Goal: Transaction & Acquisition: Purchase product/service

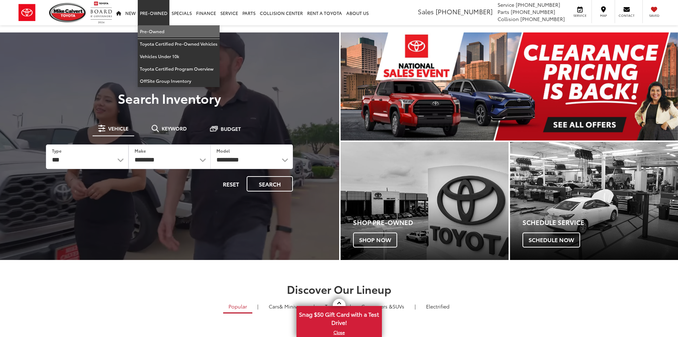
click at [156, 32] on link "Pre-Owned" at bounding box center [179, 31] width 82 height 12
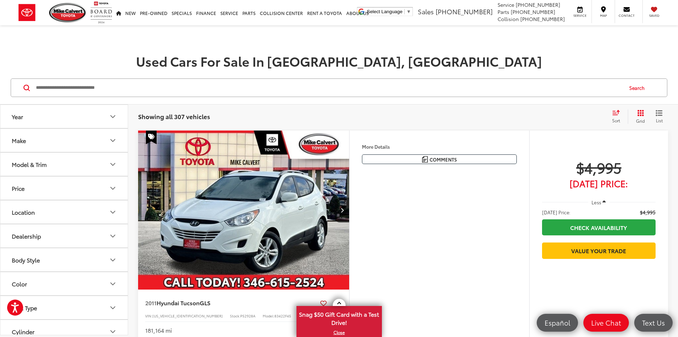
click at [31, 135] on button "Make" at bounding box center [64, 140] width 128 height 23
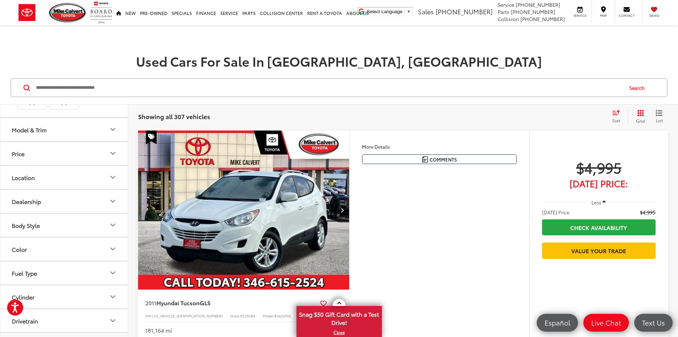
scroll to position [249, 0]
click at [97, 83] on label "Toyota (188)" at bounding box center [96, 77] width 29 height 12
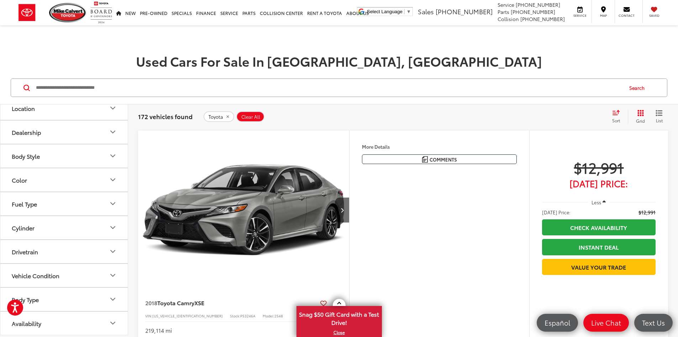
scroll to position [510, 0]
click at [37, 160] on button "Body Style" at bounding box center [64, 155] width 128 height 23
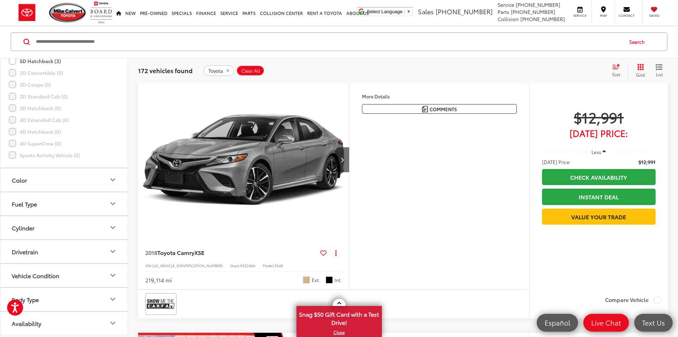
scroll to position [142, 0]
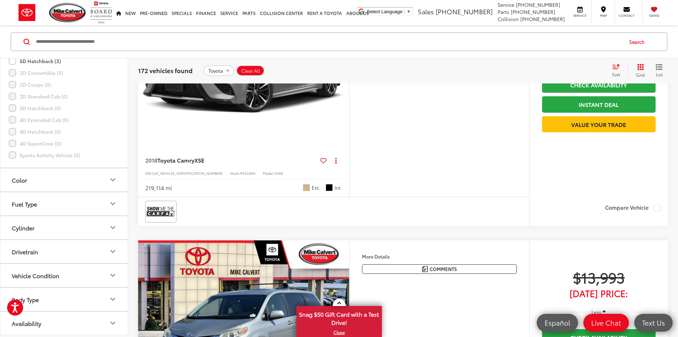
click at [59, 295] on button "Body Type" at bounding box center [64, 298] width 128 height 23
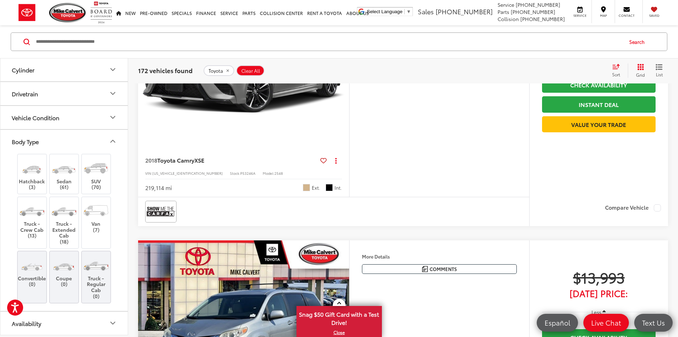
scroll to position [789, 0]
click at [67, 239] on label "Truck - Extended Cab (18)" at bounding box center [64, 222] width 29 height 44
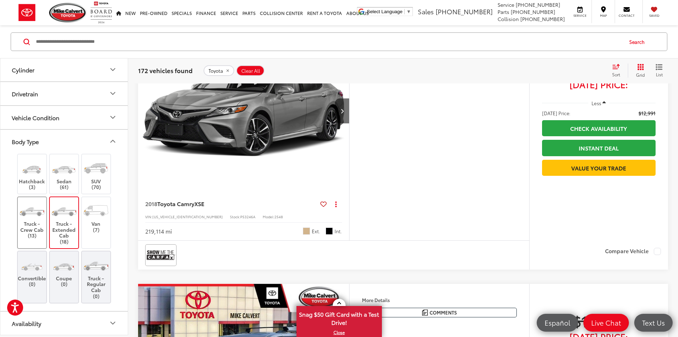
click at [40, 236] on label "Truck - Crew Cab (13)" at bounding box center [32, 219] width 29 height 38
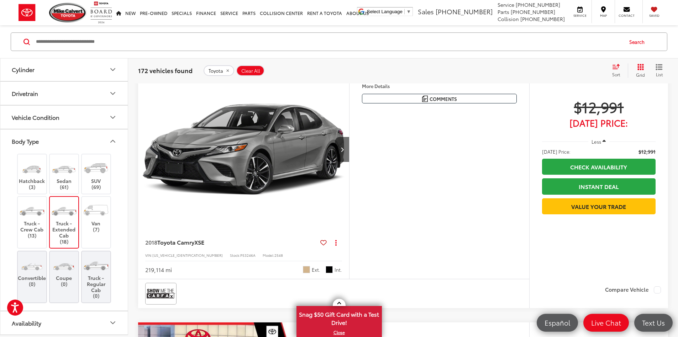
scroll to position [46, 0]
